Goal: Ask a question

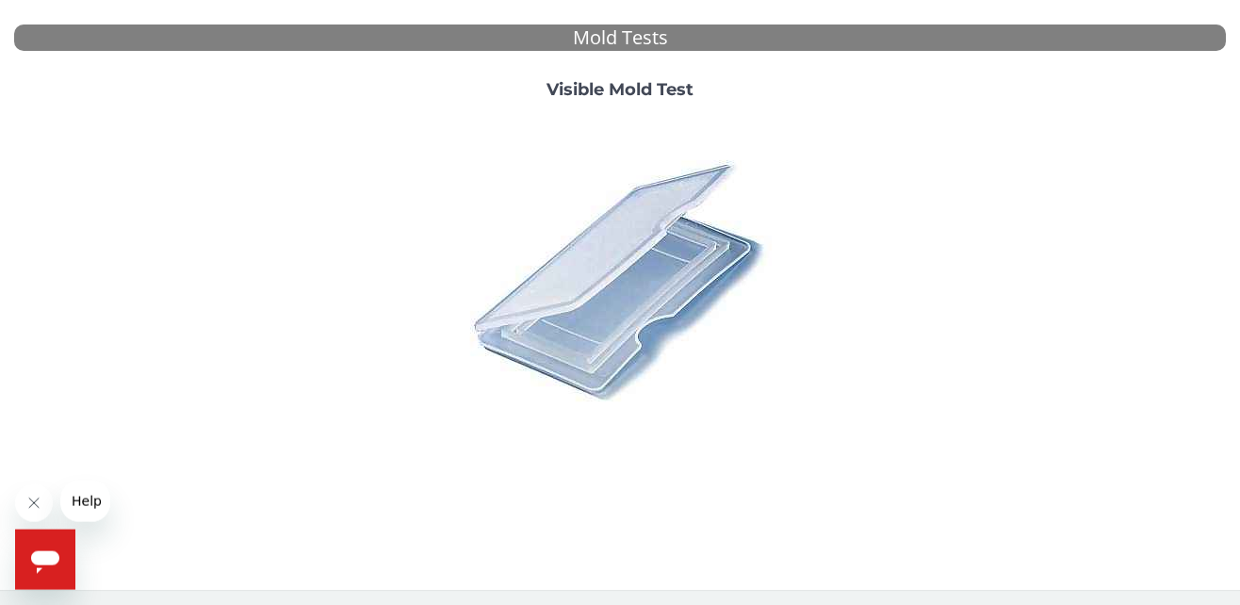
scroll to position [726, 0]
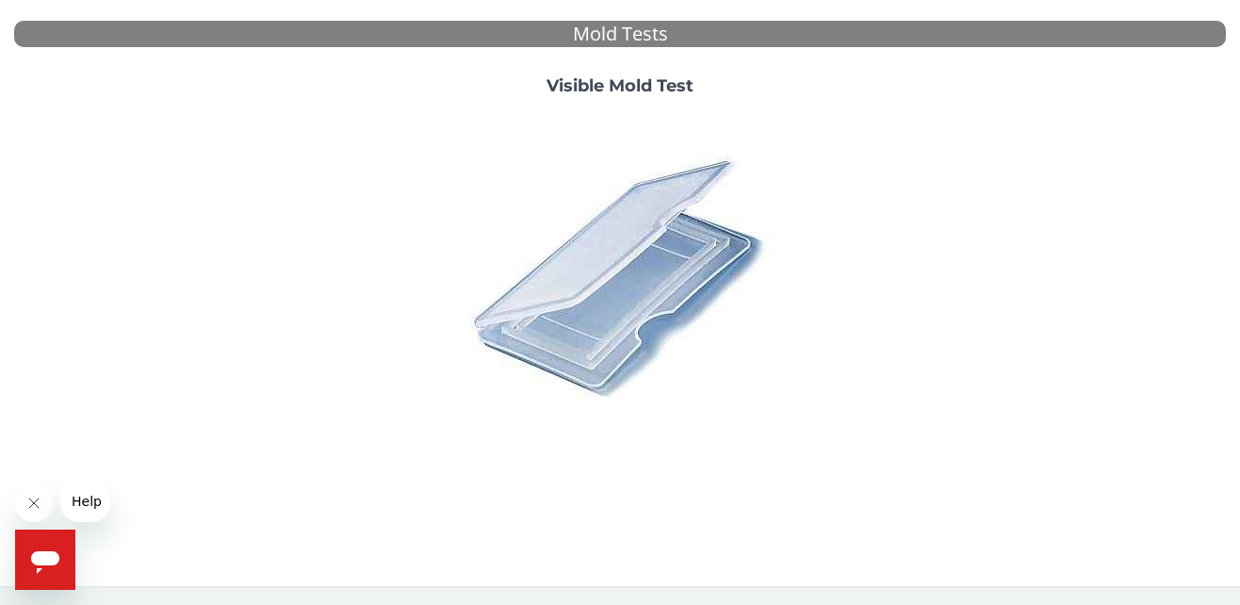
click at [48, 556] on icon "Open messaging window" at bounding box center [45, 562] width 28 height 23
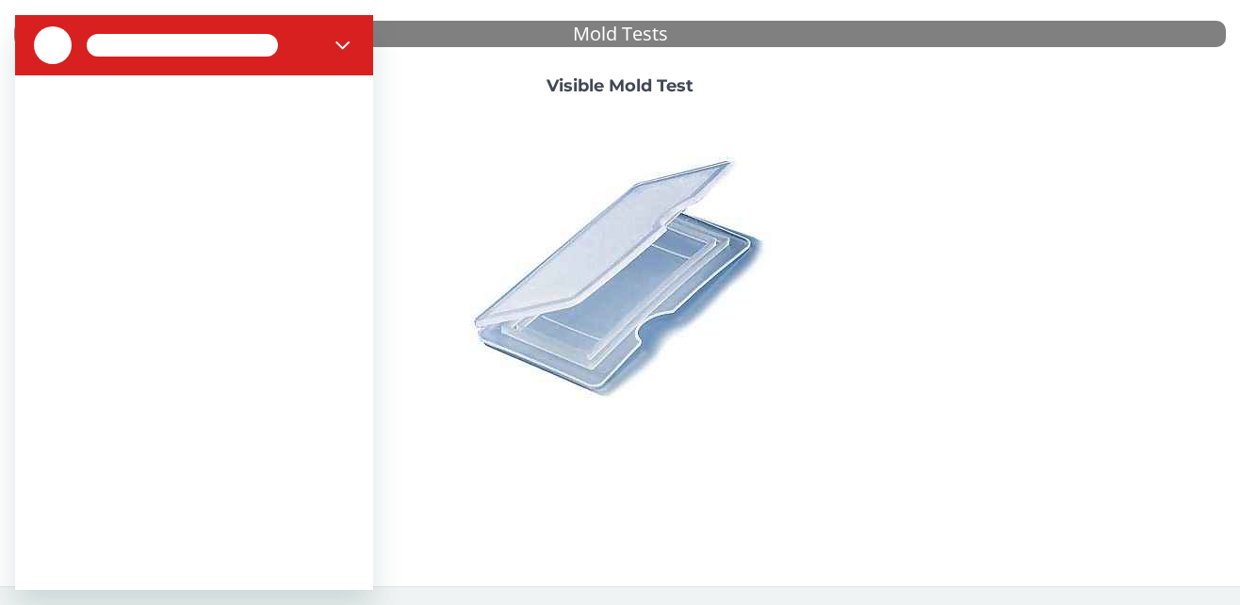
scroll to position [0, 0]
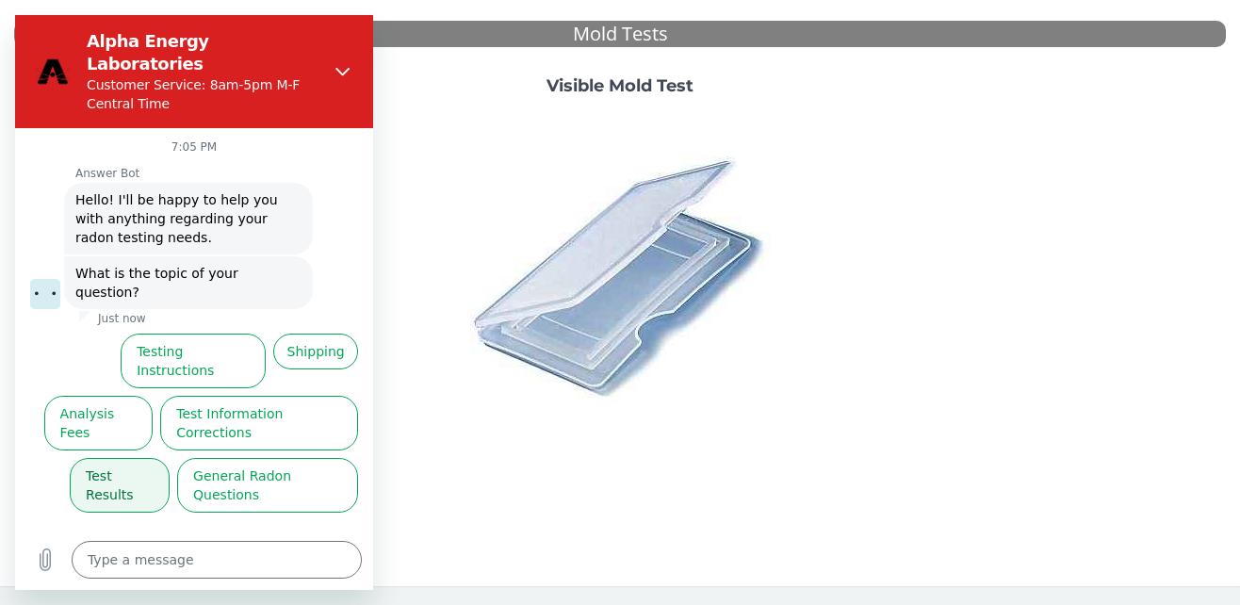
click at [120, 458] on button "Test Results" at bounding box center [120, 485] width 100 height 55
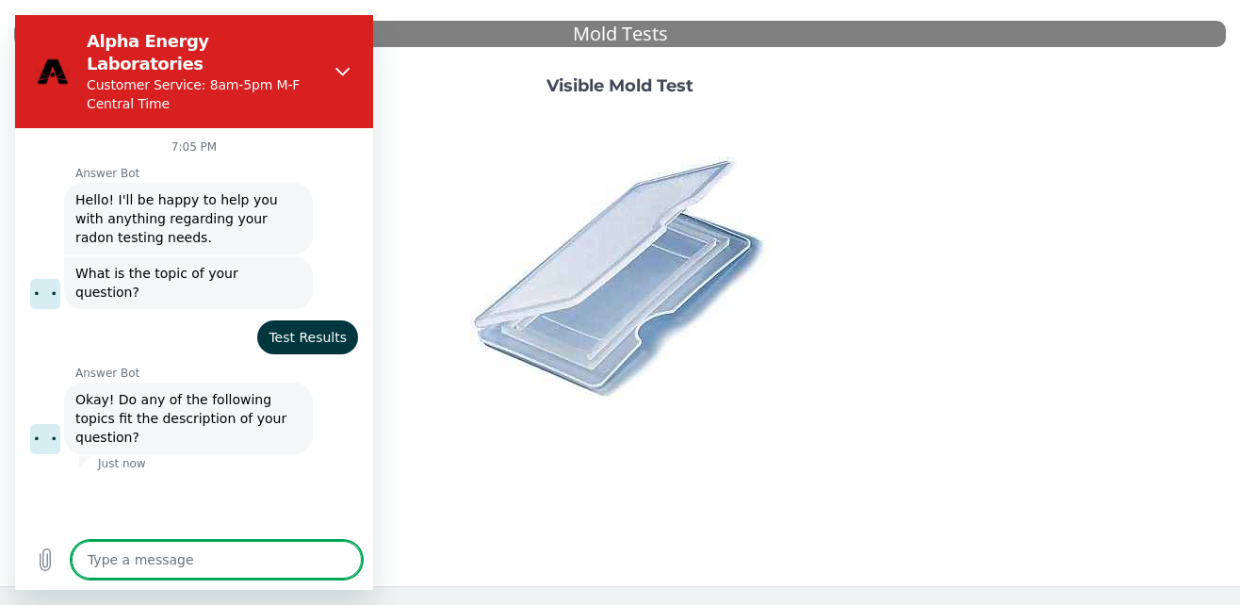
type textarea "x"
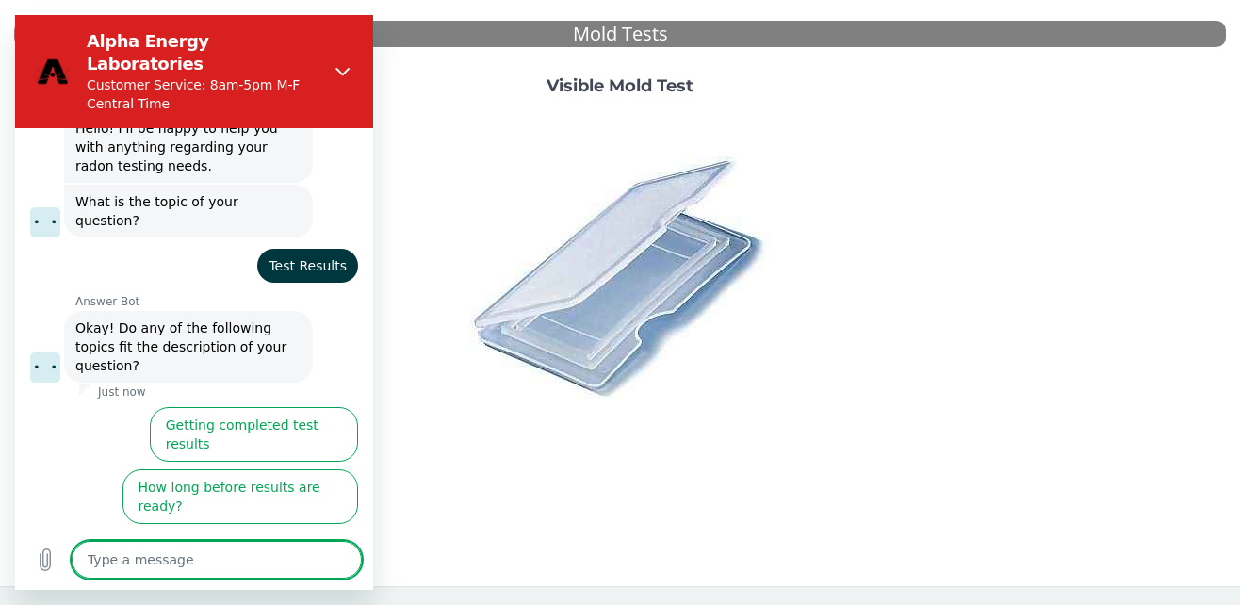
scroll to position [78, 0]
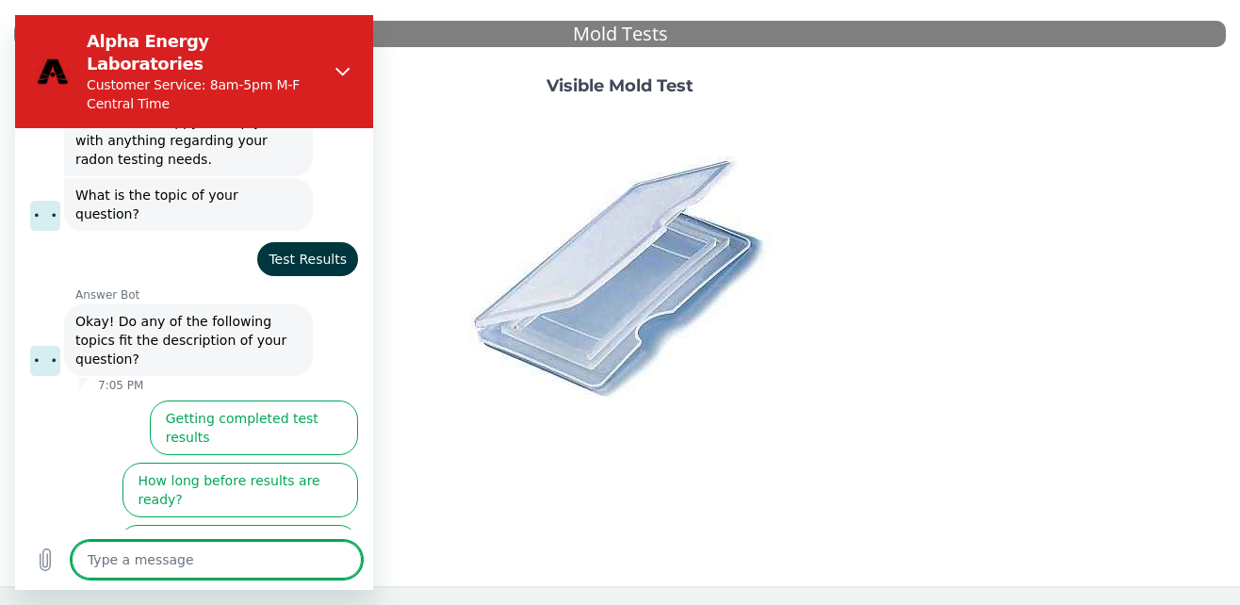
type textarea "R"
type textarea "x"
type textarea "Re"
type textarea "x"
type textarea "Res"
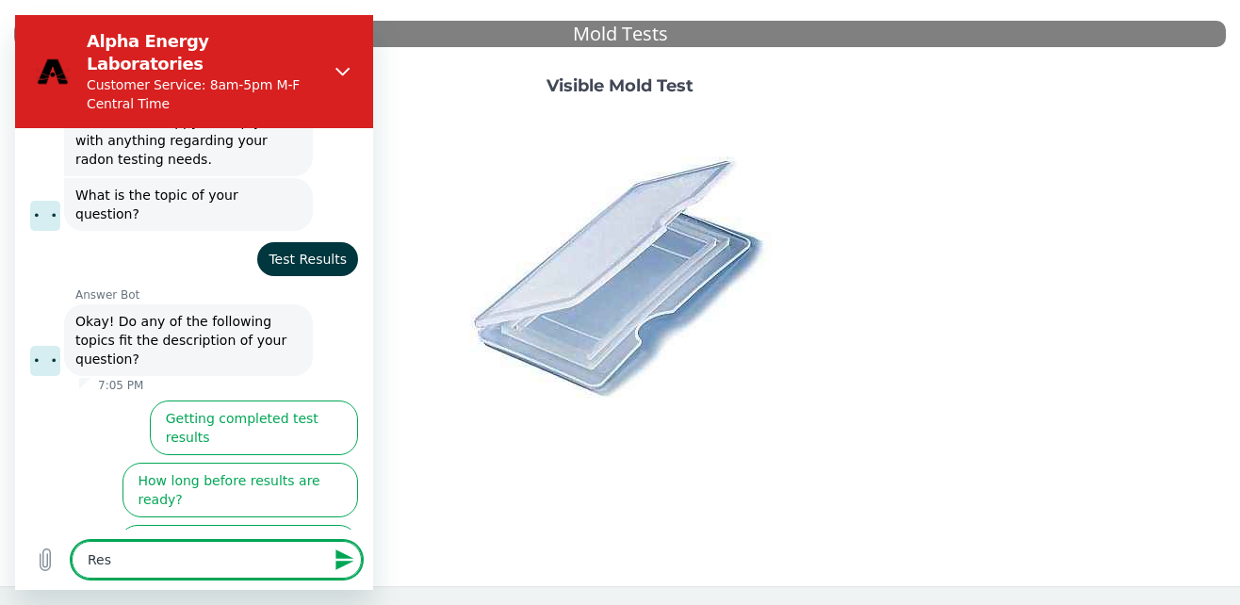
type textarea "x"
type textarea "Resu"
type textarea "x"
type textarea "Resul"
type textarea "x"
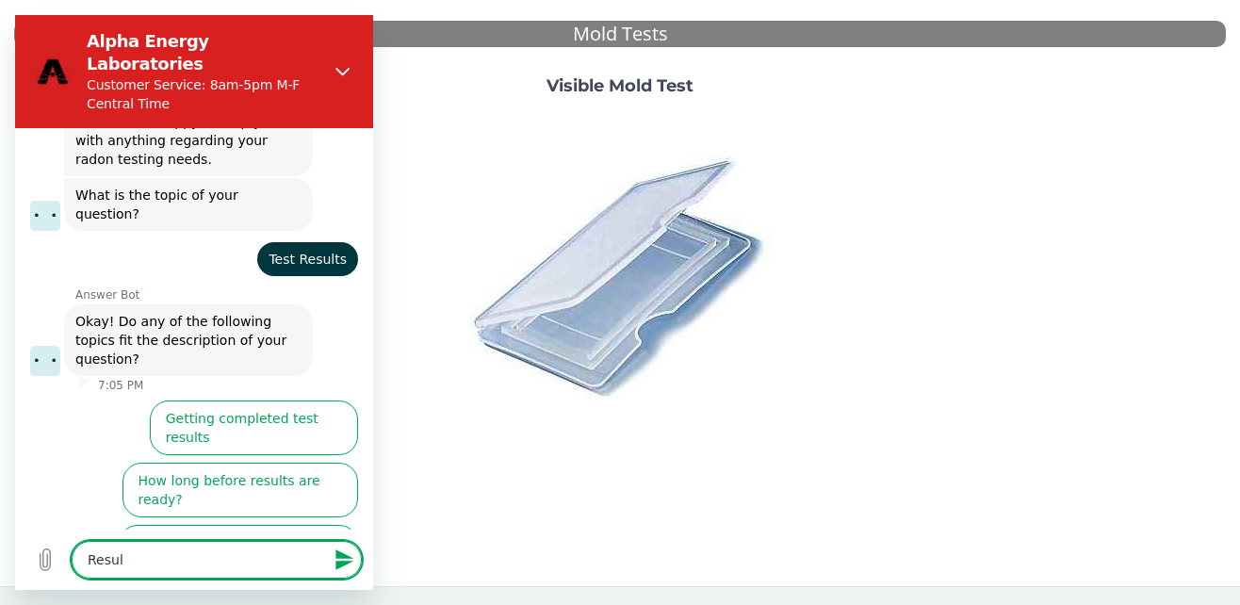
type textarea "Result"
type textarea "x"
type textarea "Results"
type textarea "x"
type textarea "Results"
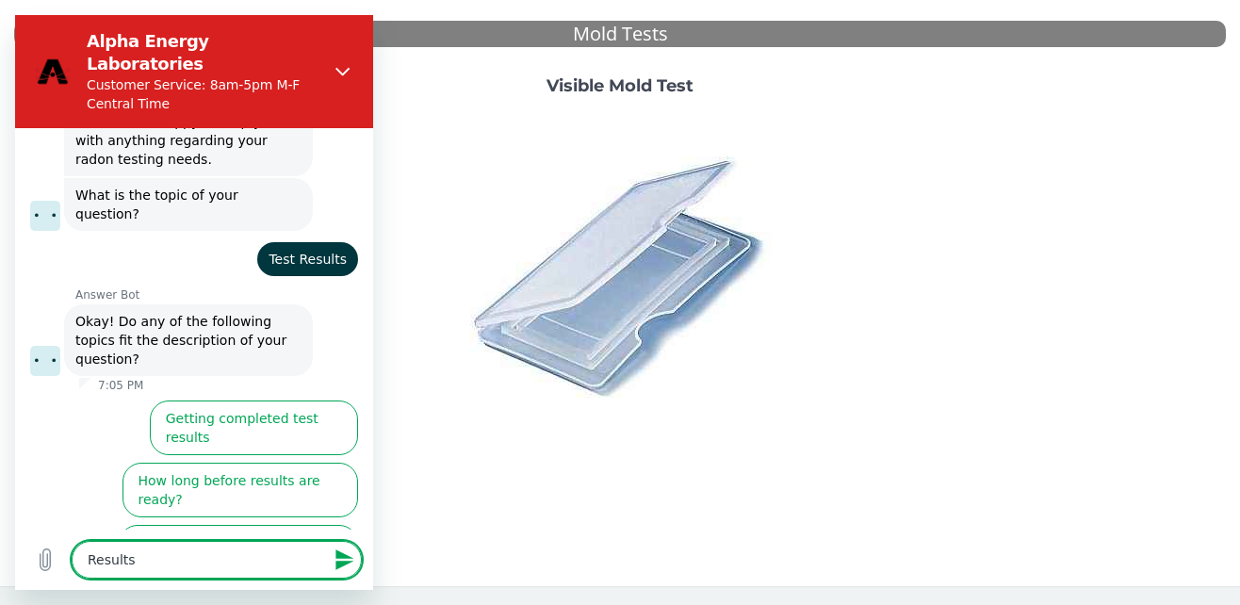
type textarea "x"
type textarea "Results f"
type textarea "x"
type textarea "Results fo"
type textarea "x"
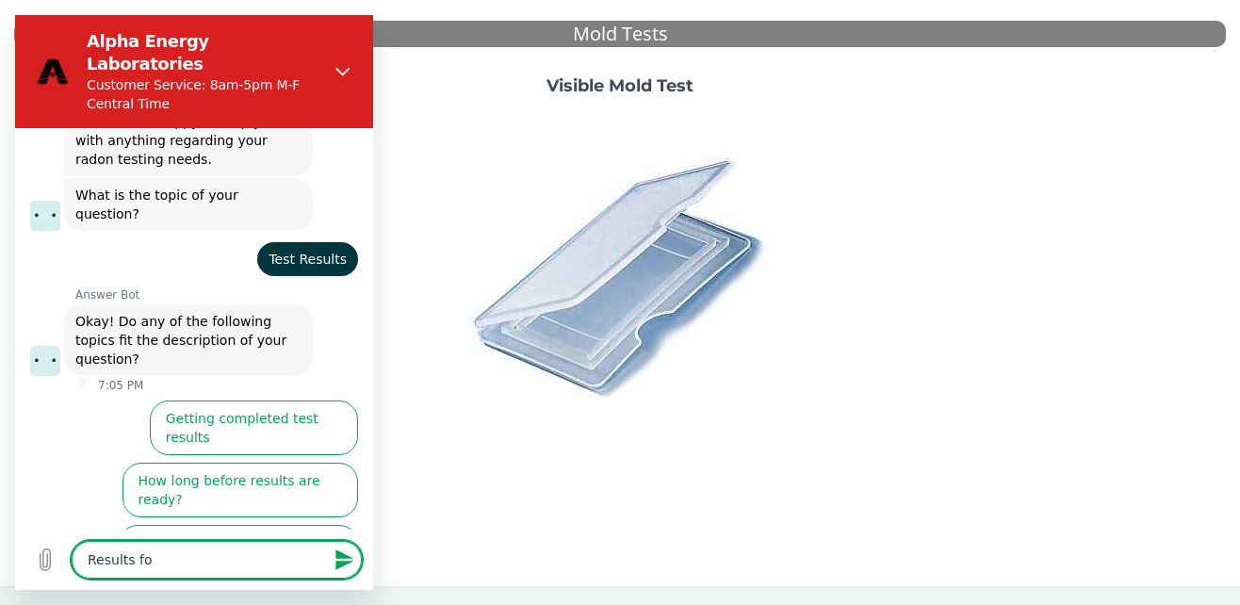
type textarea "Results for"
type textarea "x"
type textarea "Results for"
type textarea "x"
type textarea "Results for t"
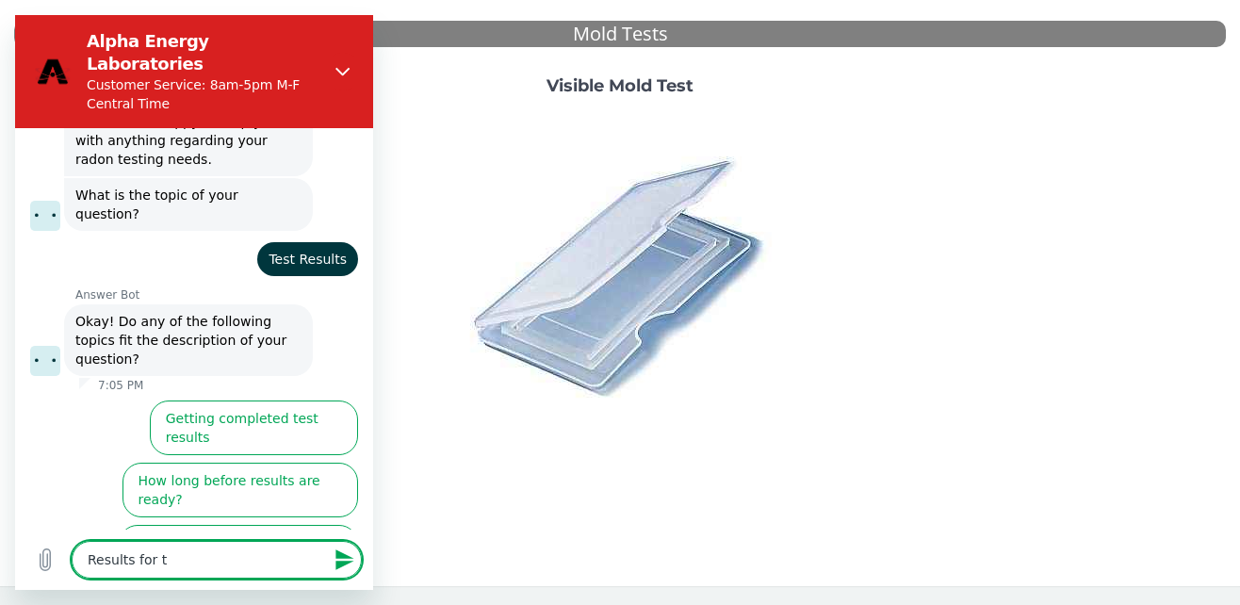
type textarea "x"
type textarea "Results for te"
type textarea "x"
type textarea "Results for tes"
type textarea "x"
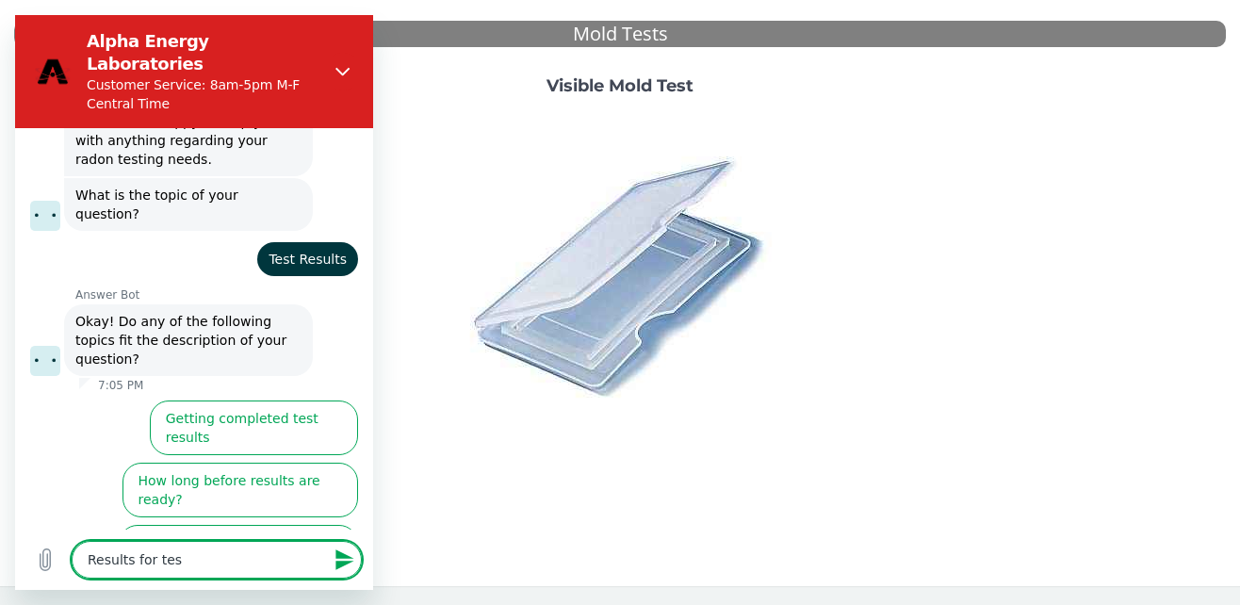
type textarea "Results for test"
type textarea "x"
type textarea "Results for test"
type textarea "x"
type textarea "Results for test #"
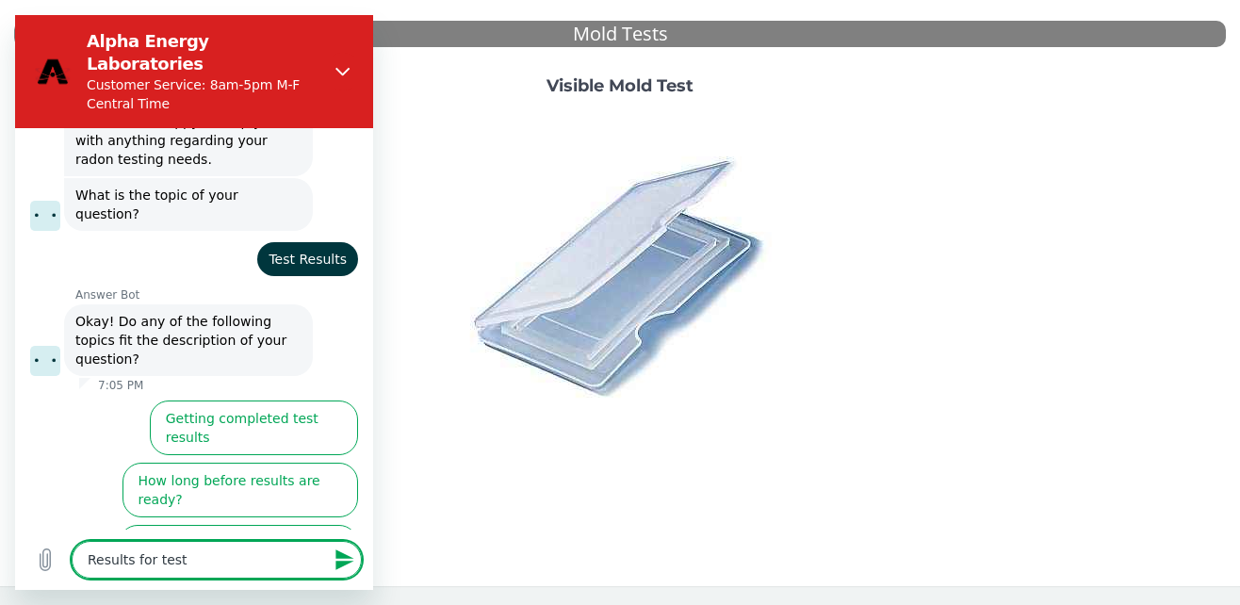
type textarea "x"
type textarea "Results for test #R"
type textarea "x"
type textarea "Results for test #RA"
type textarea "x"
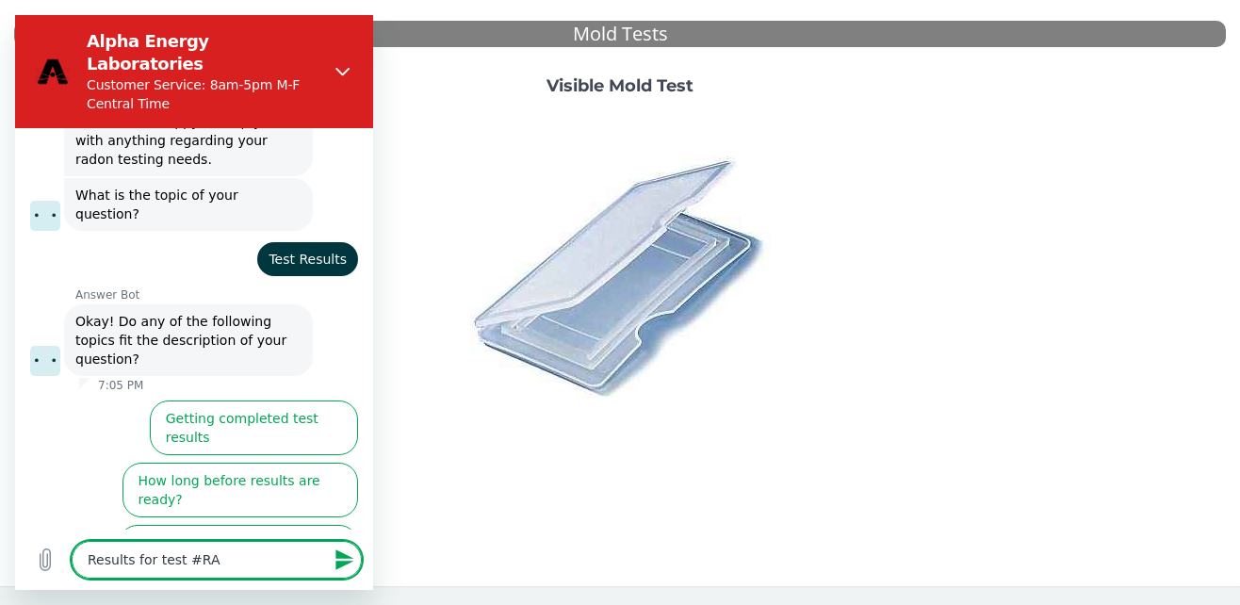
type textarea "Results for test #RA1"
type textarea "x"
type textarea "Results for test #RA11"
type textarea "x"
type textarea "Results for test #RA119"
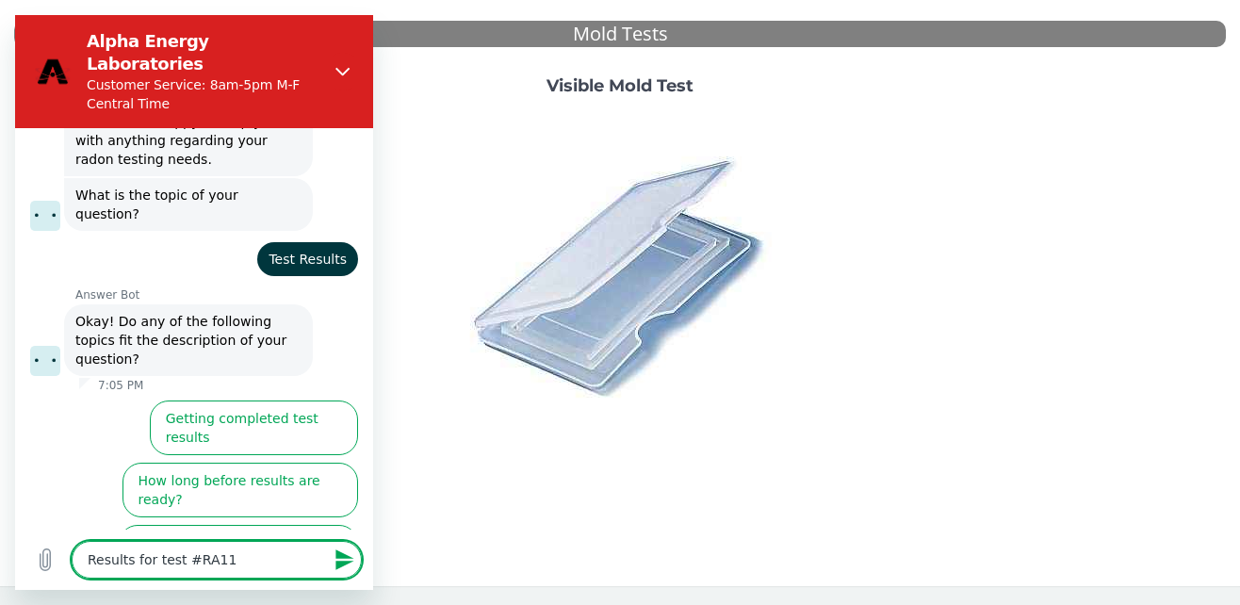
type textarea "x"
type textarea "Results for test #RA1195"
type textarea "x"
type textarea "Results for test #RA11950"
type textarea "x"
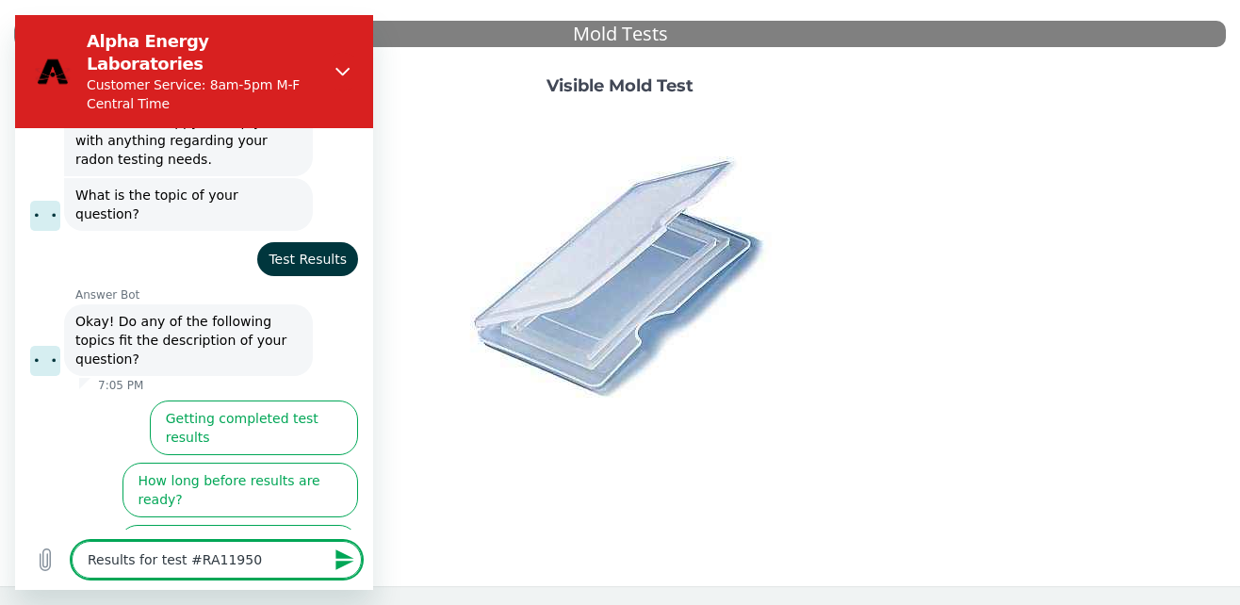
type textarea "Results for test #RA119509"
type textarea "x"
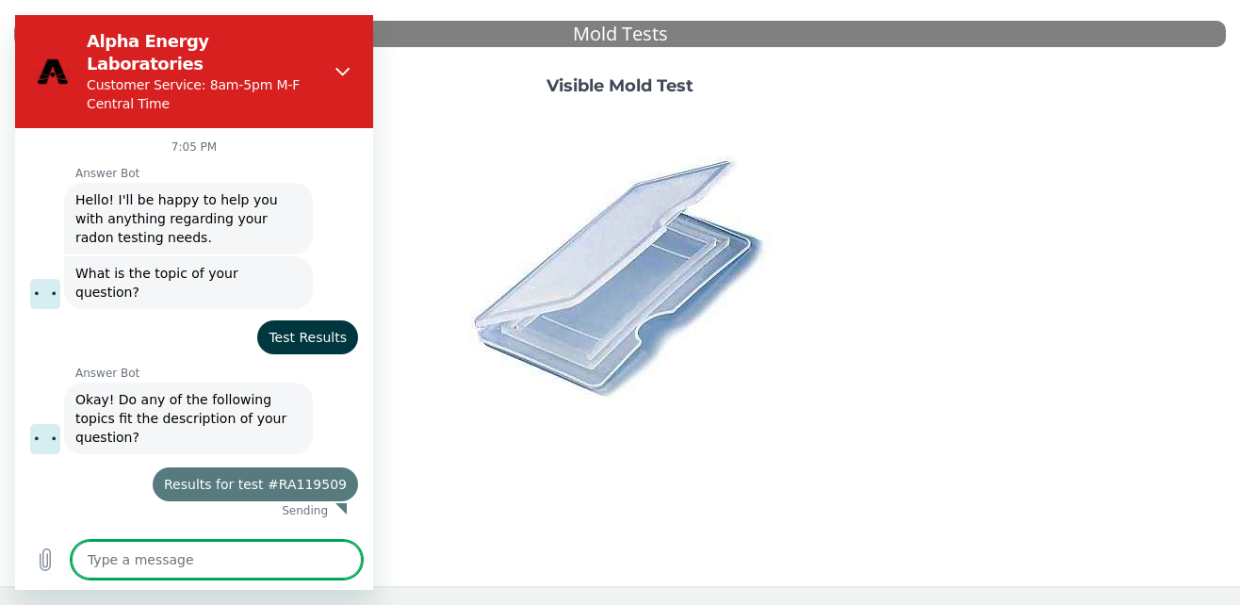
scroll to position [0, 0]
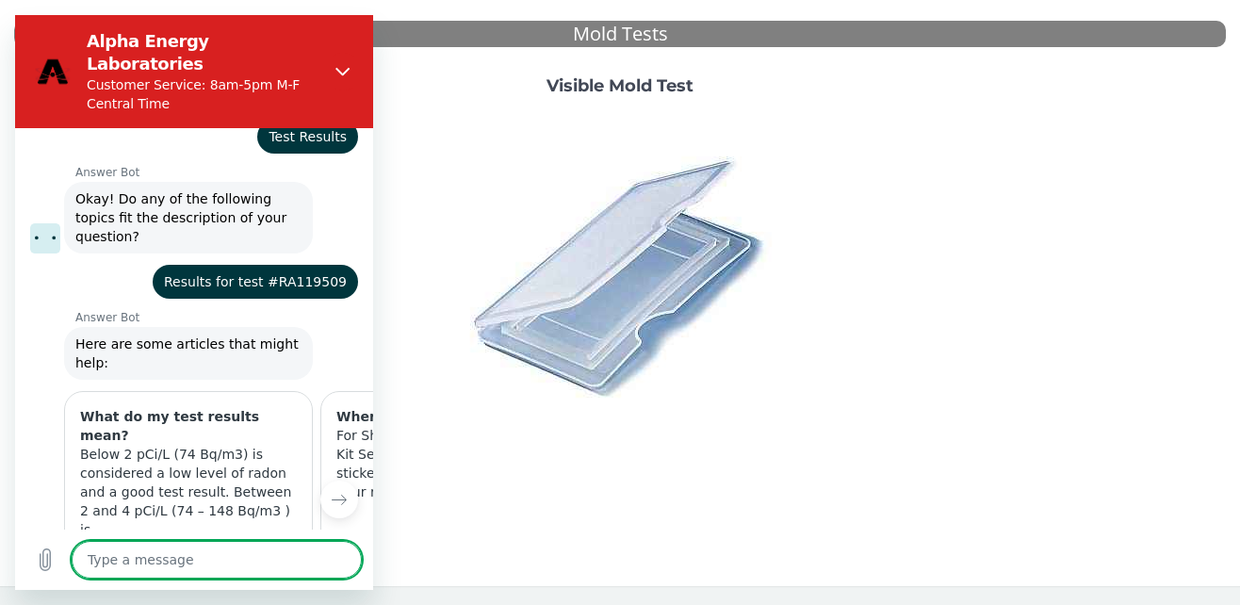
type textarea "x"
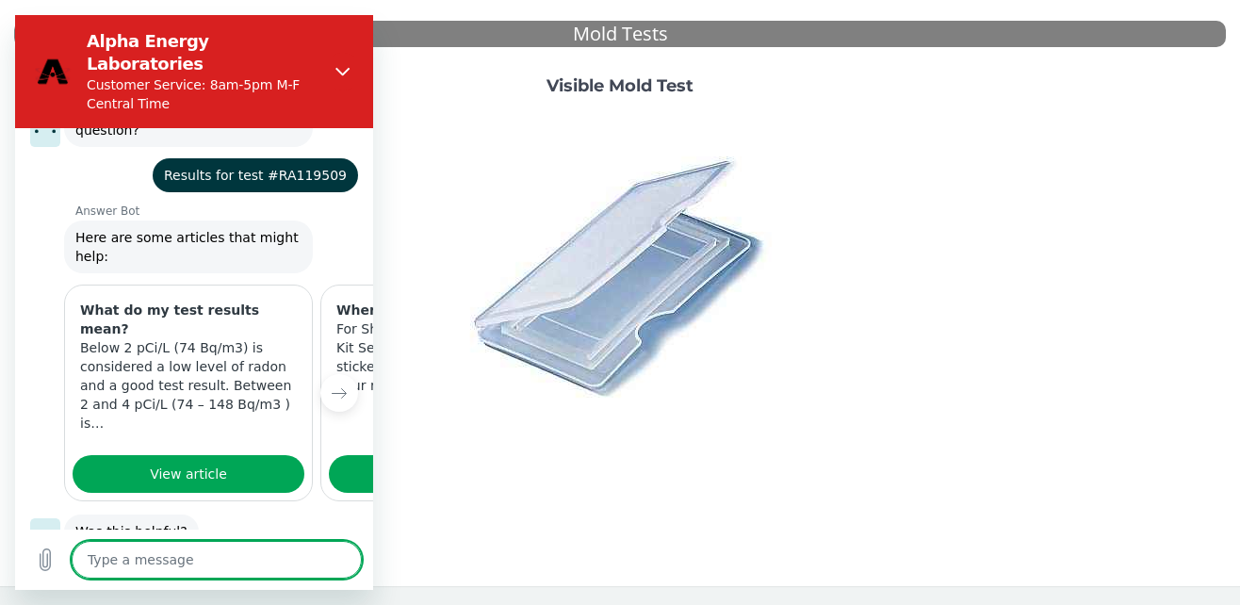
scroll to position [312, 0]
